Goal: Transaction & Acquisition: Purchase product/service

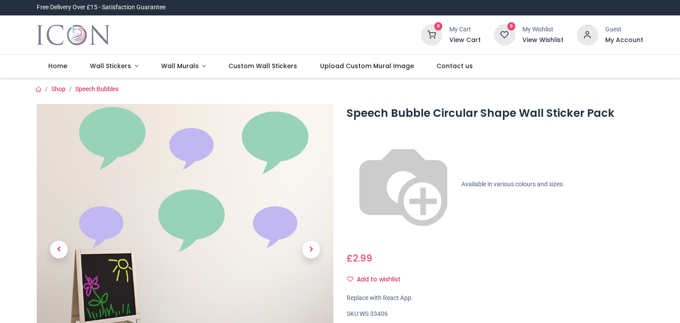
click at [198, 215] on img at bounding box center [185, 252] width 297 height 297
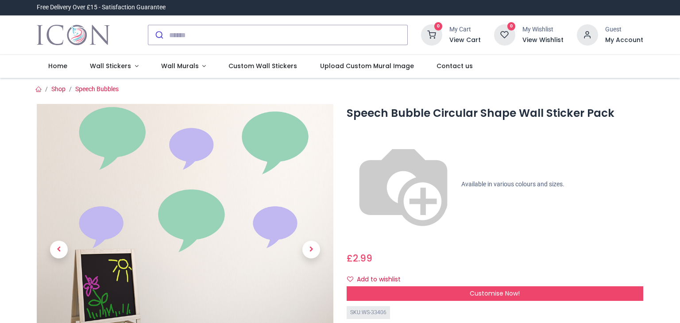
click at [295, 148] on link at bounding box center [311, 250] width 44 height 204
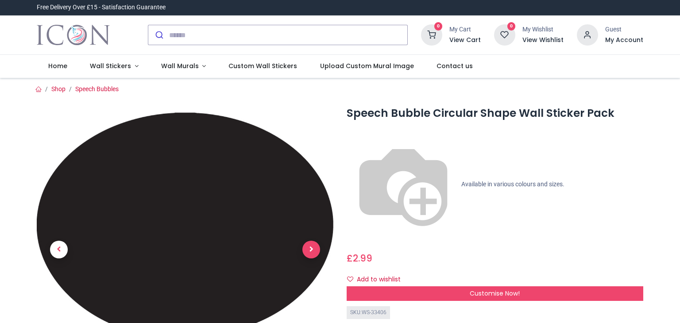
click at [316, 249] on span "Next" at bounding box center [312, 250] width 18 height 18
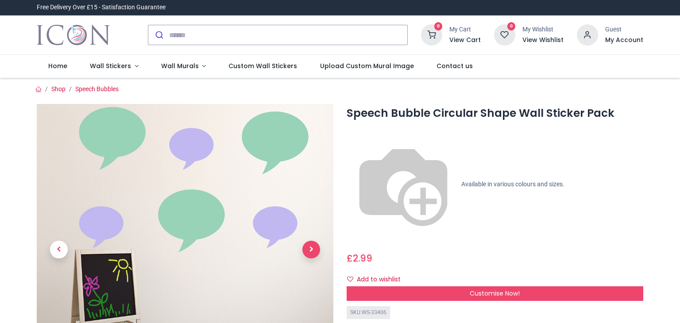
click at [316, 248] on span "Next" at bounding box center [312, 250] width 18 height 18
